Goal: Task Accomplishment & Management: Manage account settings

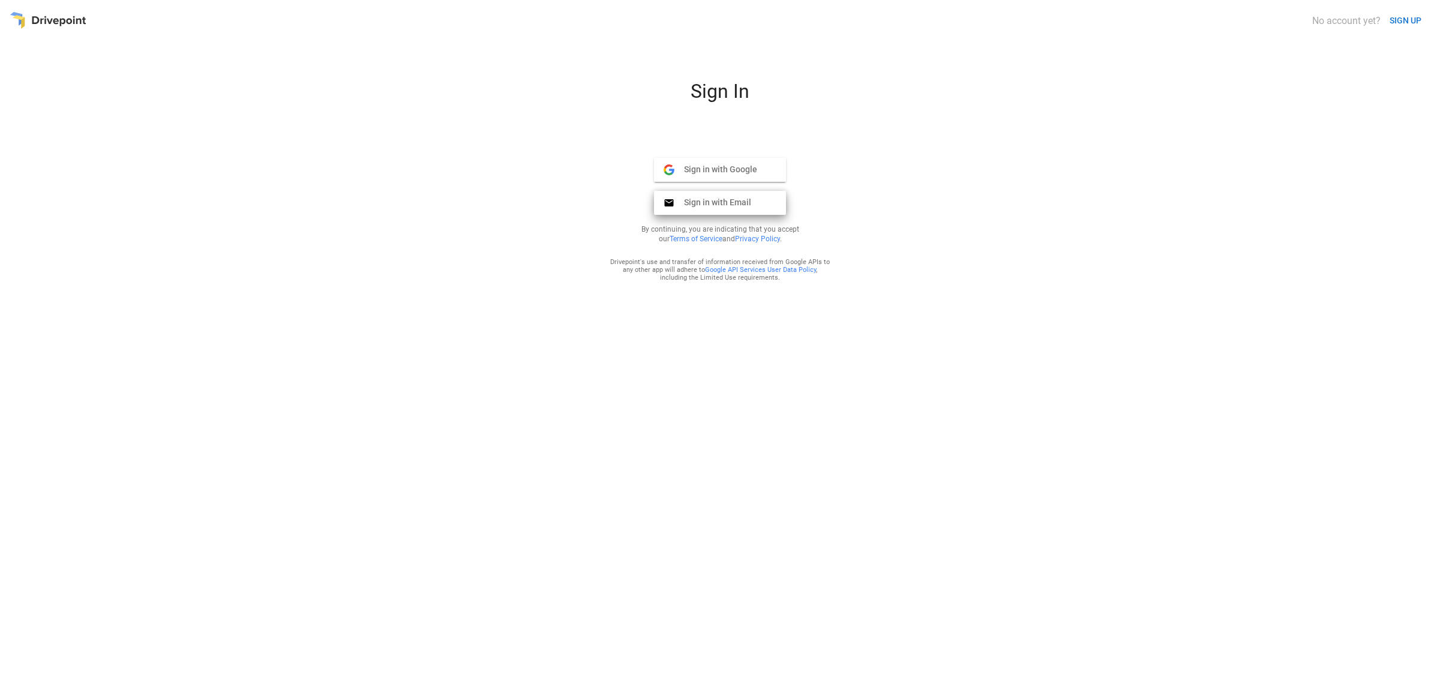
click at [708, 197] on span "Sign in with Email" at bounding box center [712, 202] width 77 height 11
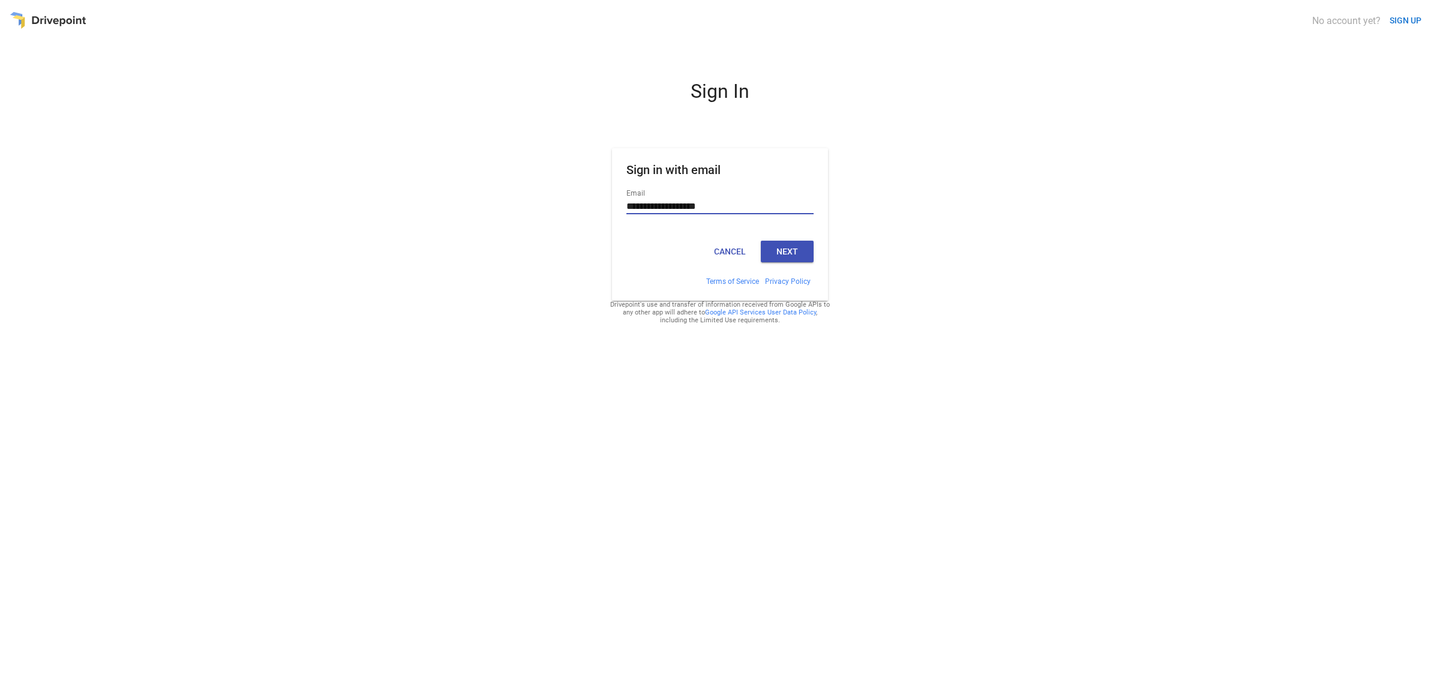
type input "**********"
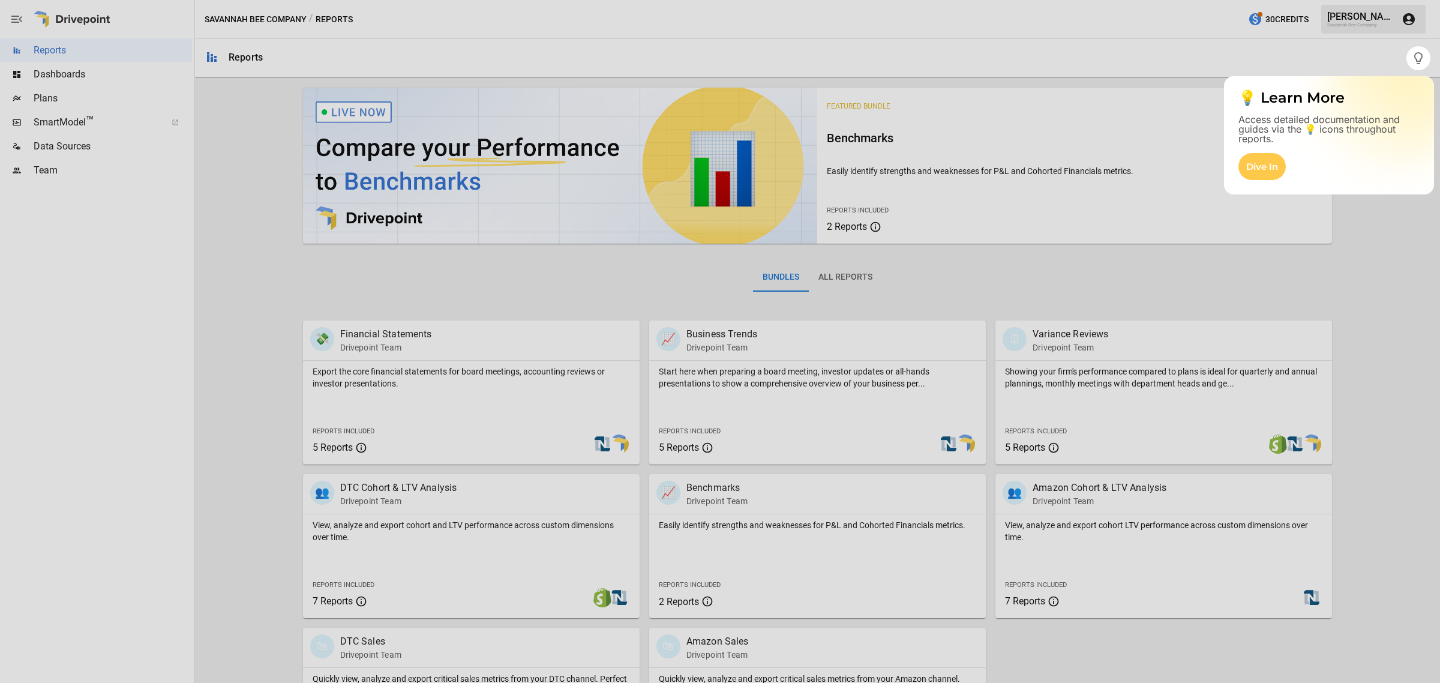
click at [44, 102] on div at bounding box center [720, 376] width 1440 height 612
click at [44, 99] on div at bounding box center [720, 376] width 1440 height 612
drag, startPoint x: 67, startPoint y: 190, endPoint x: 112, endPoint y: 213, distance: 50.4
click at [71, 196] on div at bounding box center [720, 376] width 1440 height 612
click at [1265, 163] on div "Dive In" at bounding box center [1261, 166] width 47 height 27
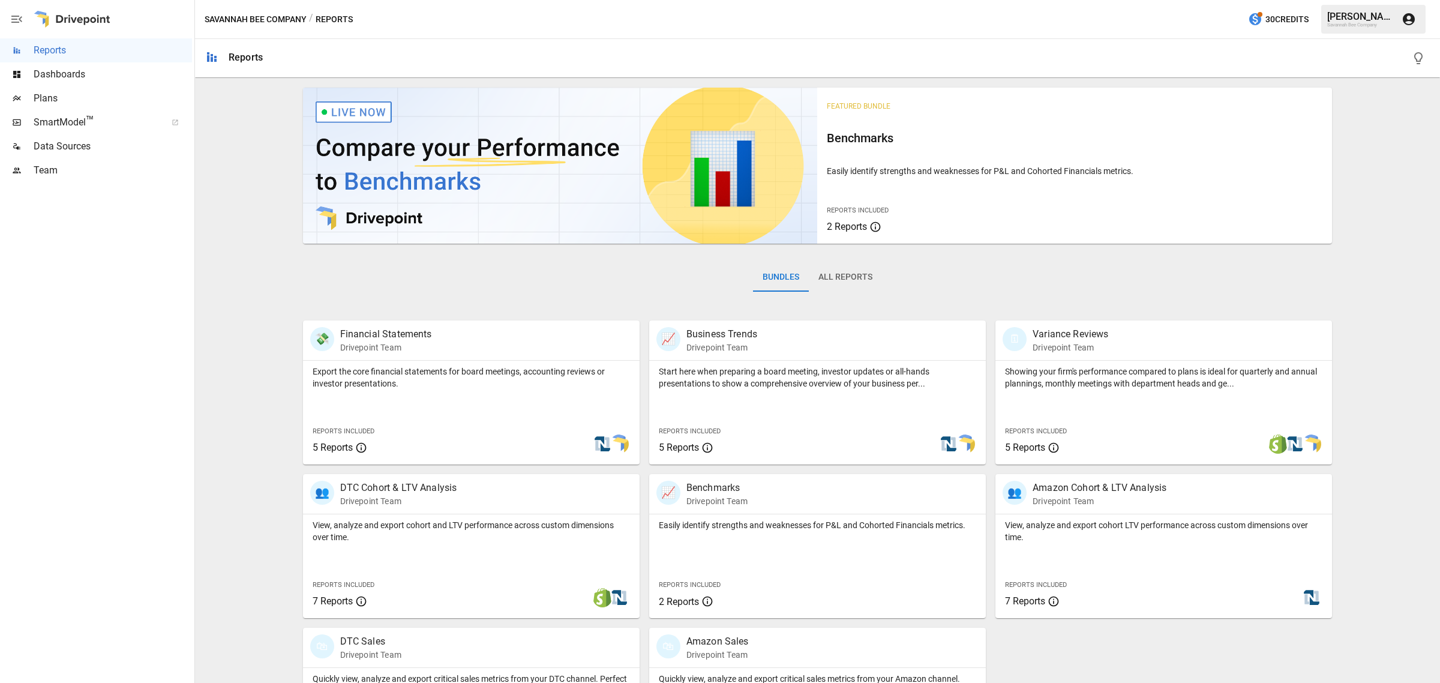
click at [45, 97] on span "Plans" at bounding box center [113, 98] width 158 height 14
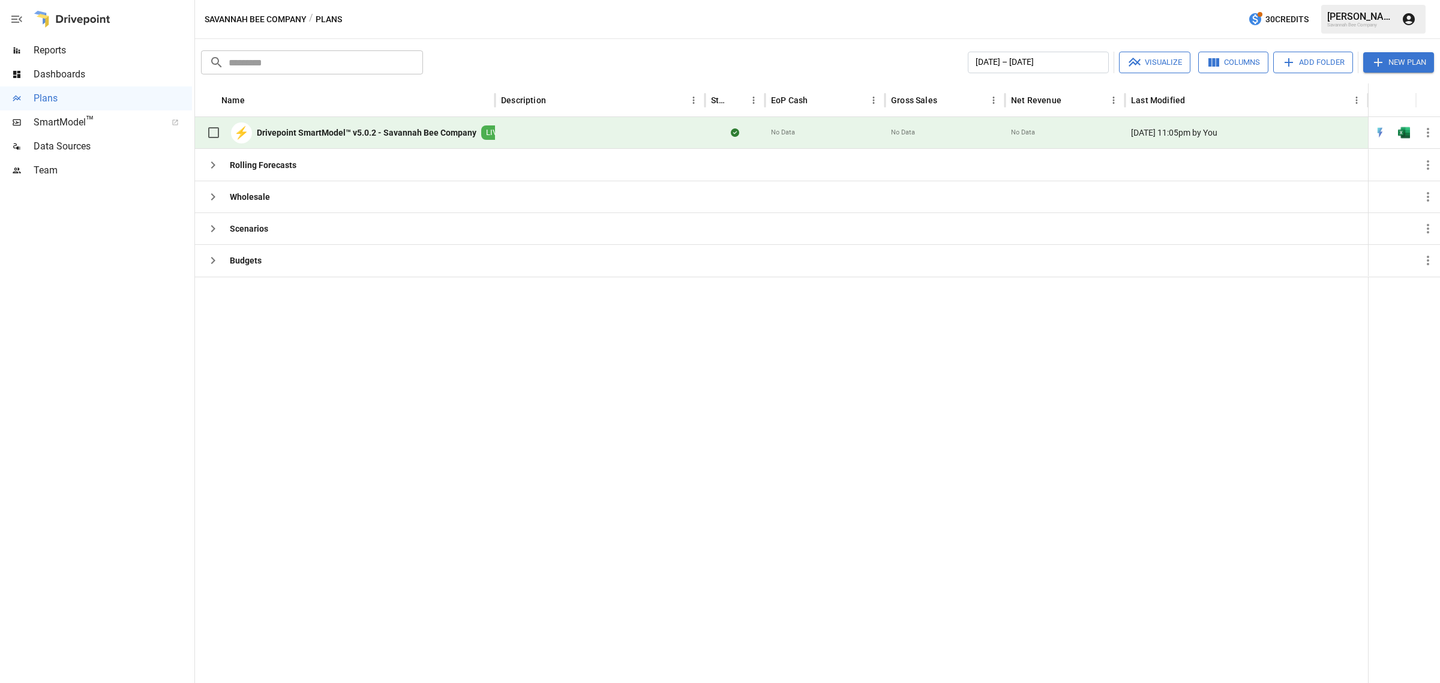
click at [334, 127] on b "Drivepoint SmartModel™ v5.0.2 - Savannah Bee Company" at bounding box center [367, 133] width 220 height 12
